Goal: Task Accomplishment & Management: Manage account settings

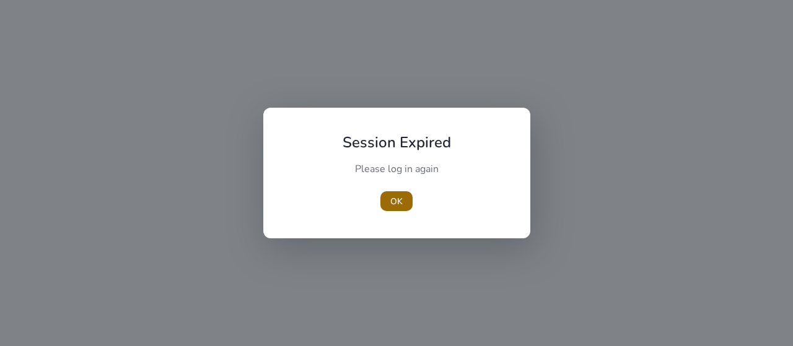
click at [399, 201] on span "OK" at bounding box center [396, 201] width 12 height 13
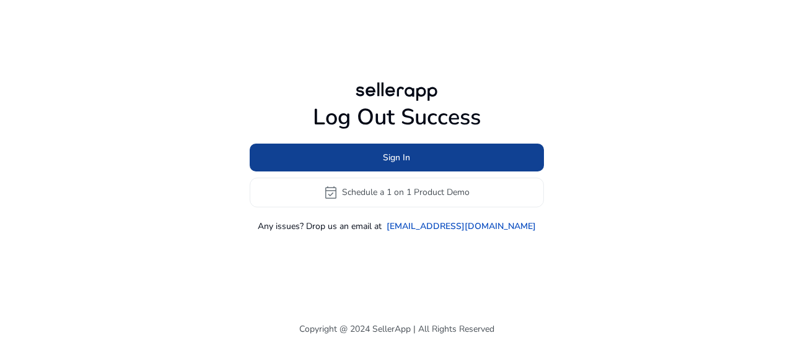
click at [419, 163] on span at bounding box center [397, 157] width 294 height 30
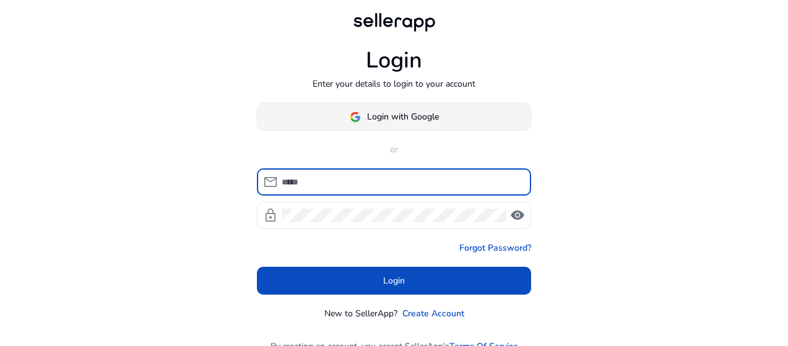
click at [398, 124] on span at bounding box center [394, 117] width 273 height 30
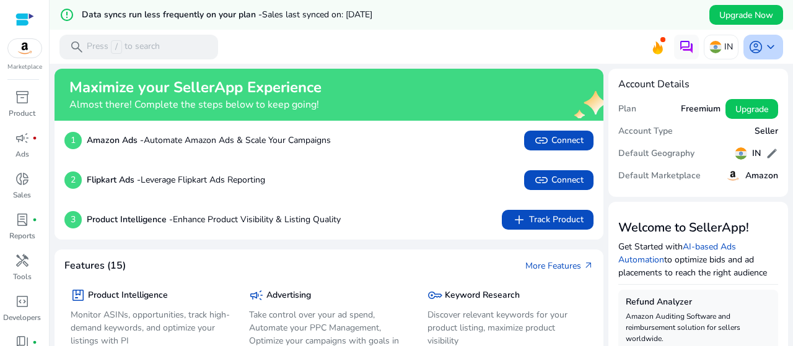
click at [770, 42] on span "keyboard_arrow_down" at bounding box center [770, 47] width 15 height 15
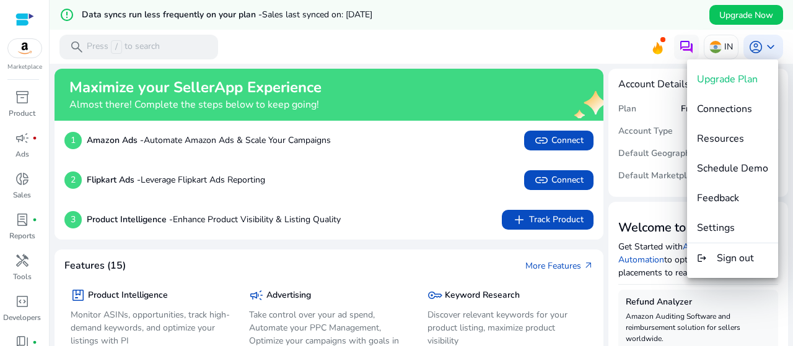
click at [604, 43] on div at bounding box center [396, 173] width 793 height 346
